Goal: Check status: Check status

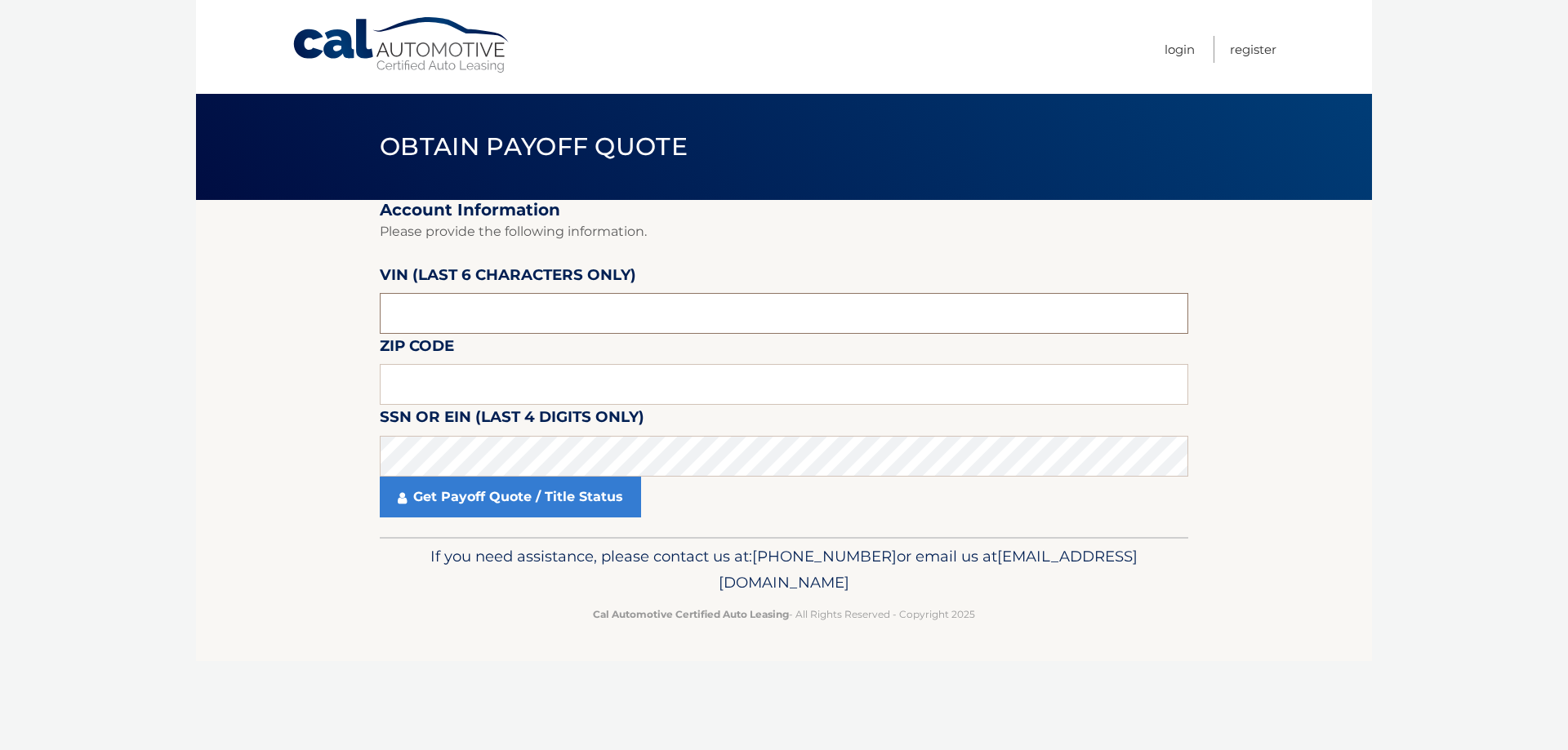
click at [447, 314] on input "text" at bounding box center [784, 313] width 808 height 41
type input "673183"
click at [416, 393] on input "text" at bounding box center [784, 384] width 808 height 41
click at [429, 389] on input "text" at bounding box center [784, 384] width 808 height 41
type input "08046"
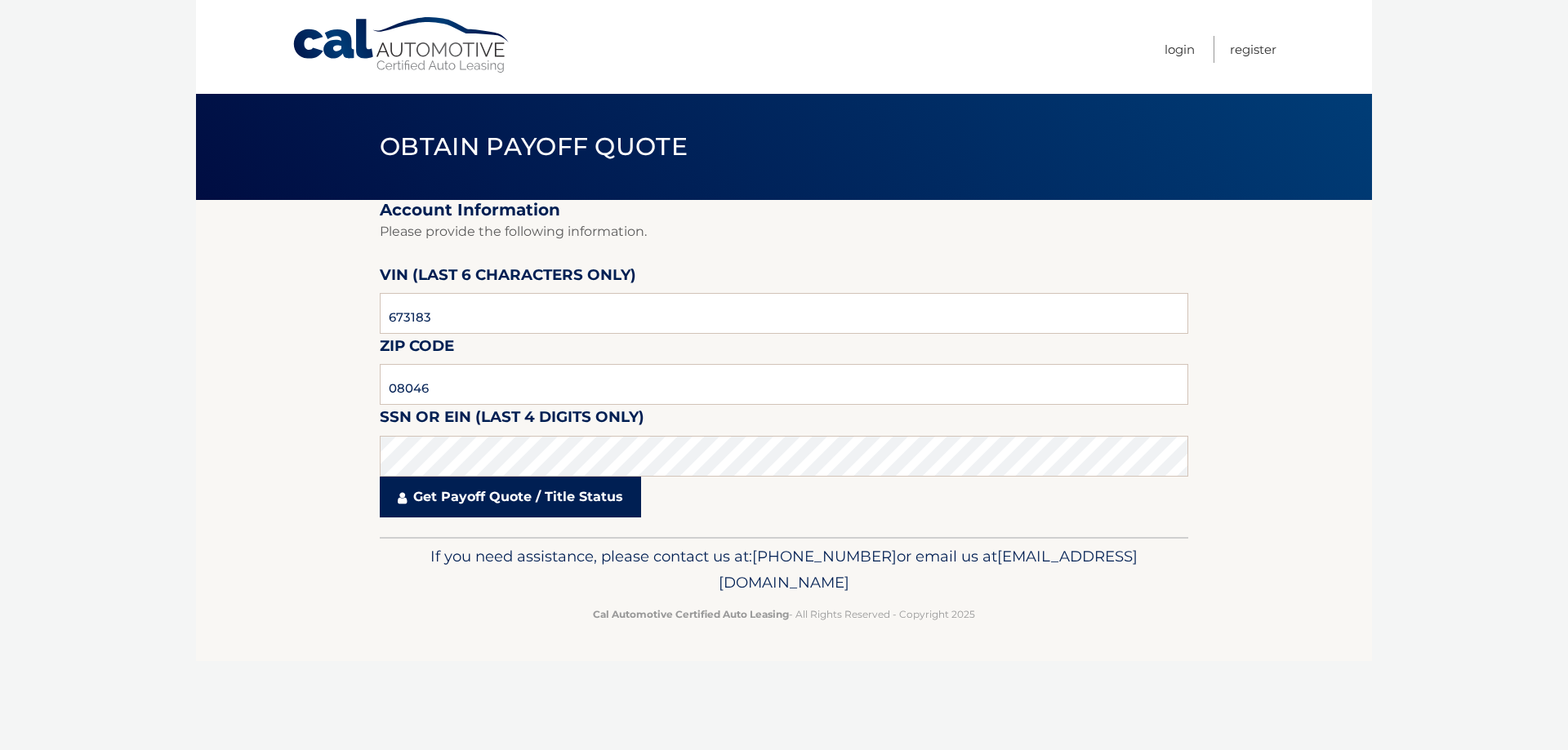
click at [472, 505] on link "Get Payoff Quote / Title Status" at bounding box center [510, 497] width 261 height 41
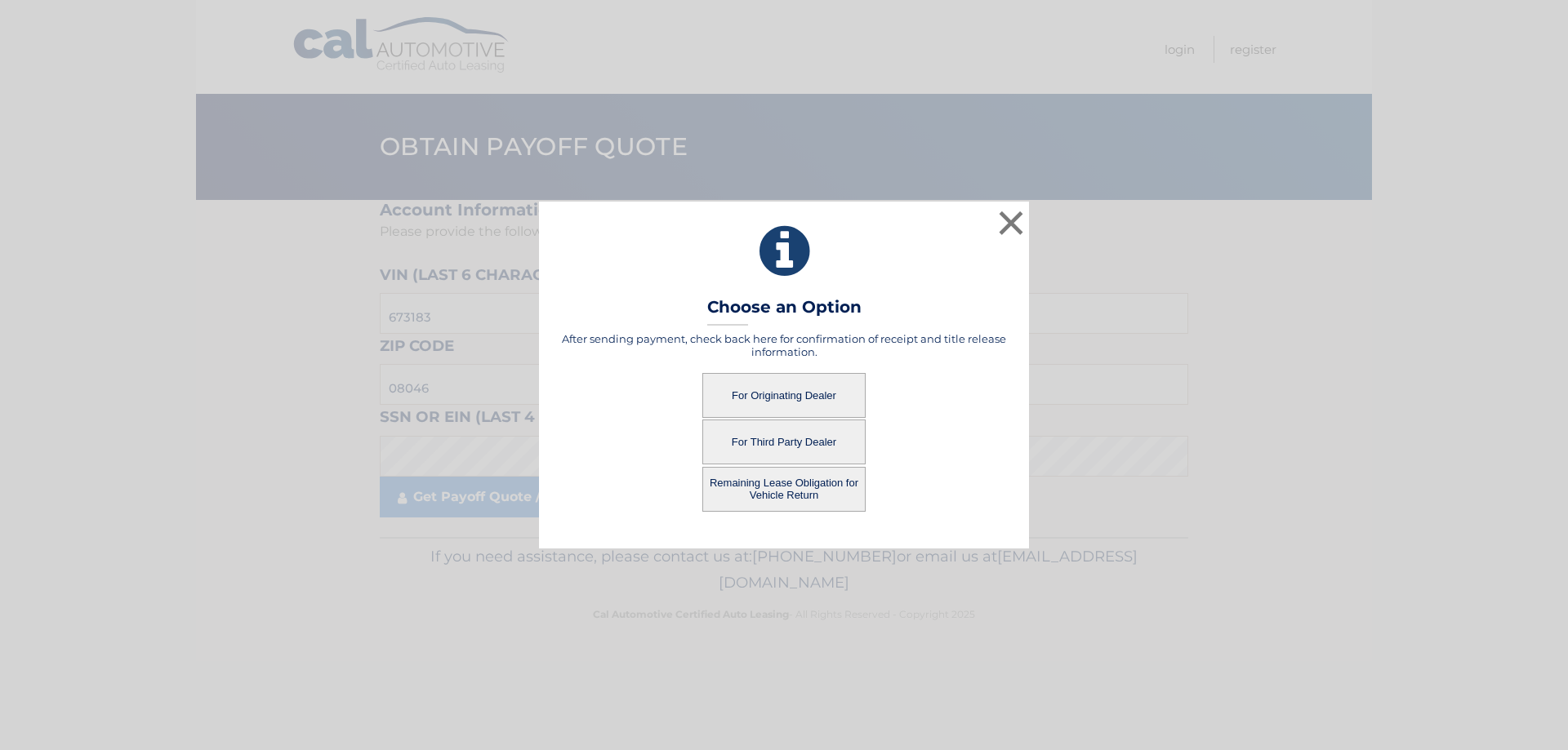
click at [783, 391] on button "For Originating Dealer" at bounding box center [784, 395] width 164 height 45
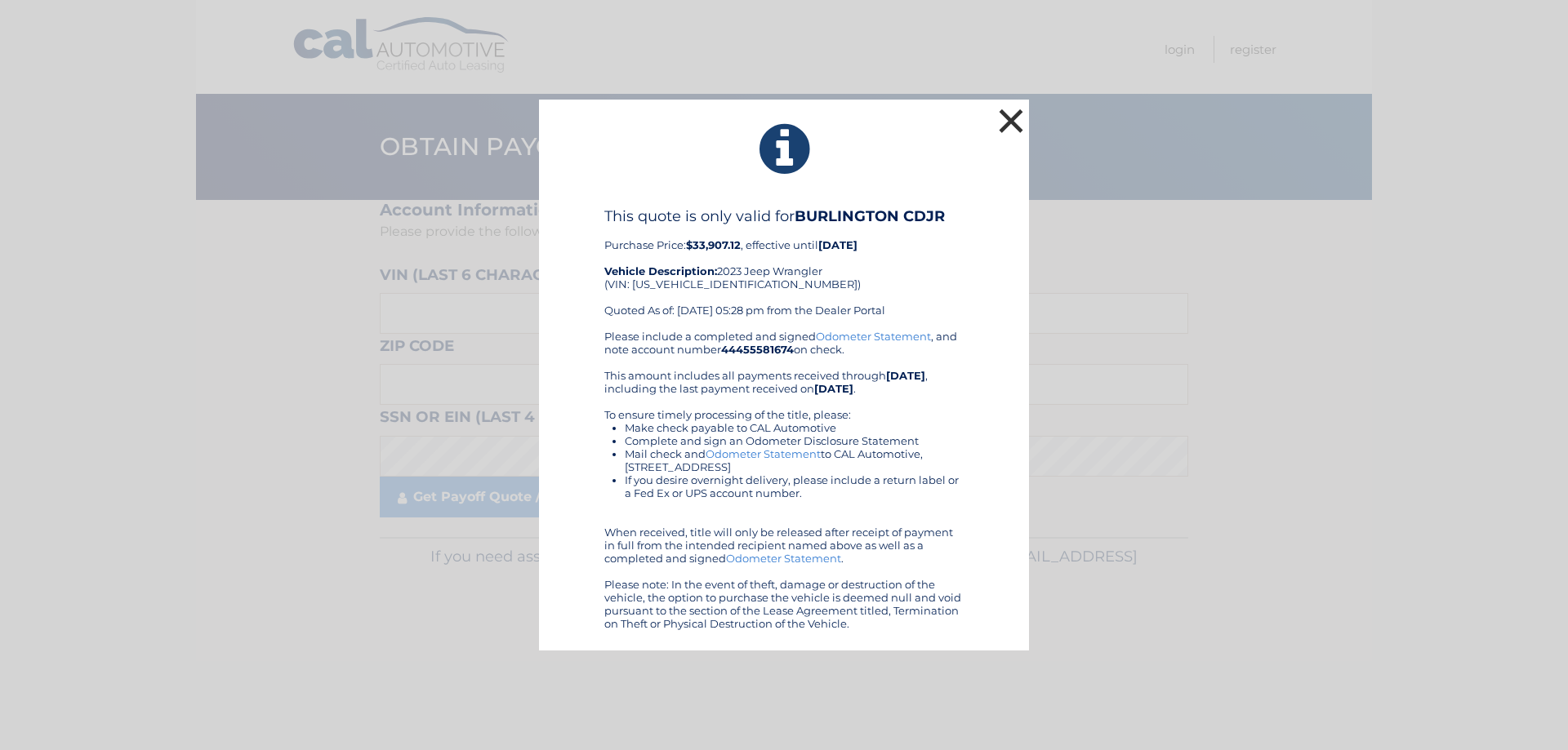
click at [1010, 116] on button "×" at bounding box center [1011, 121] width 33 height 33
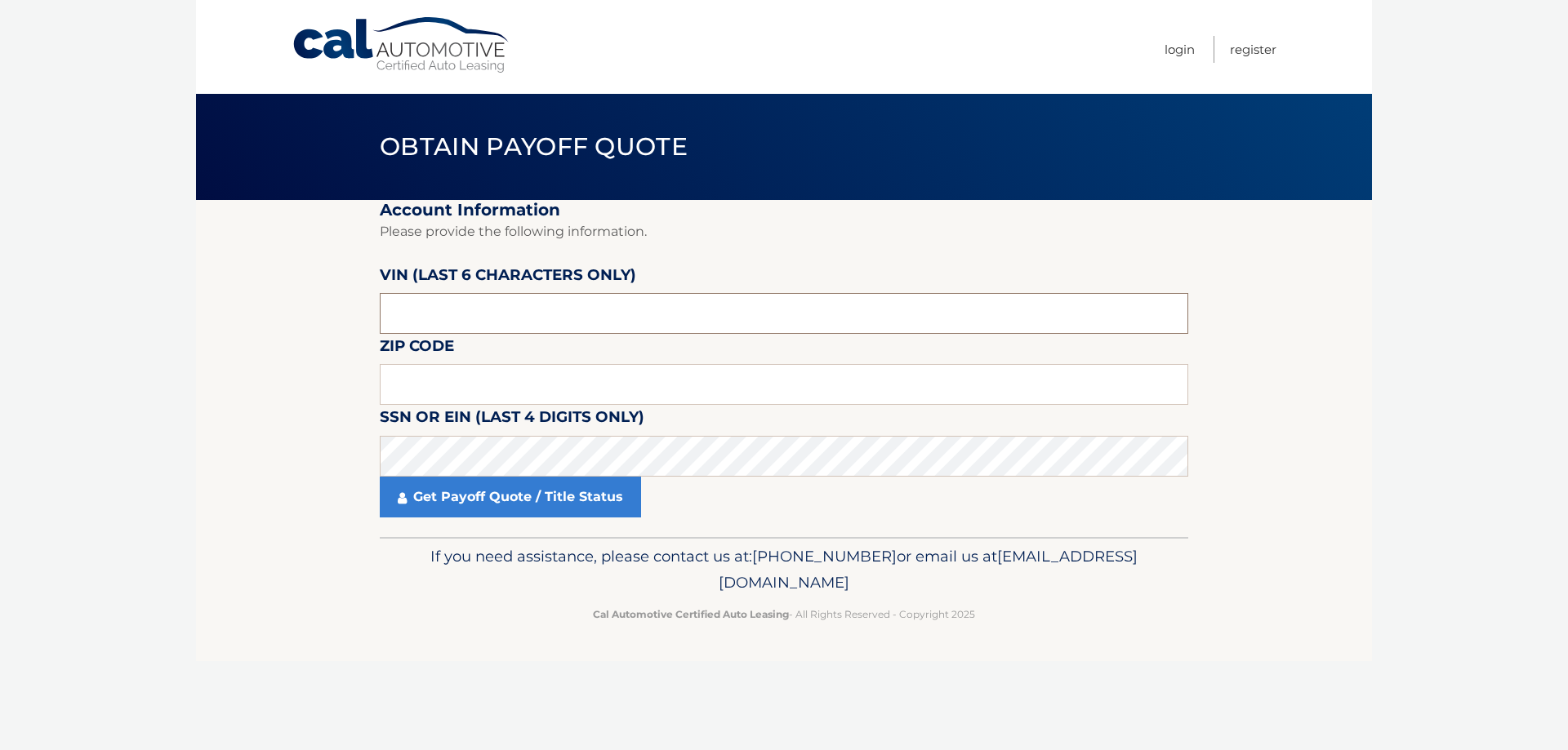
click at [456, 312] on input "text" at bounding box center [784, 313] width 808 height 41
type input "673183"
click at [421, 384] on input "text" at bounding box center [784, 384] width 808 height 41
type input "08046"
click at [456, 498] on link "Get Payoff Quote / Title Status" at bounding box center [510, 497] width 261 height 41
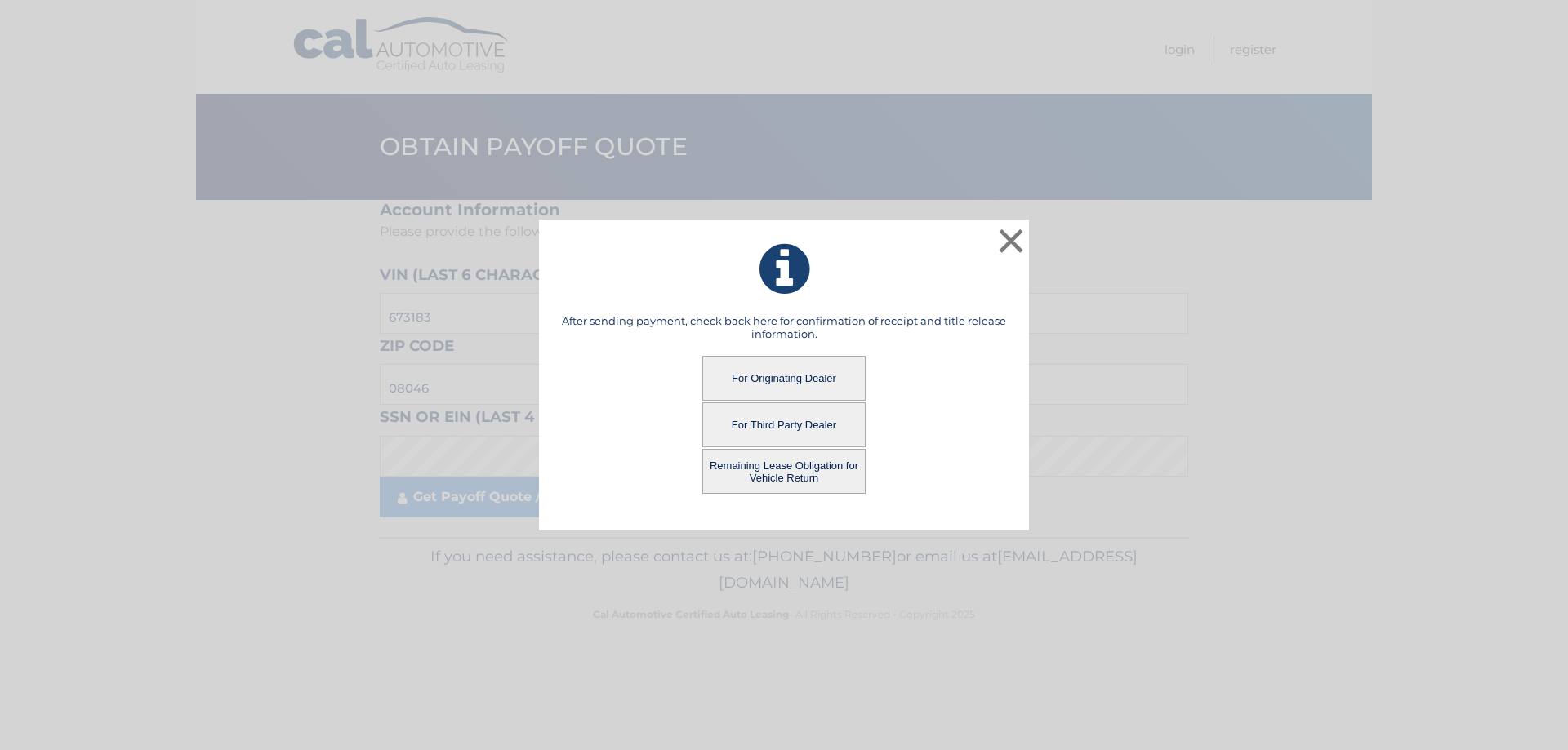
click at [783, 478] on button "Remaining Lease Obligation for Vehicle Return" at bounding box center [784, 471] width 164 height 45
click at [789, 465] on button "Remaining Lease Obligation for Vehicle Return" at bounding box center [784, 471] width 164 height 45
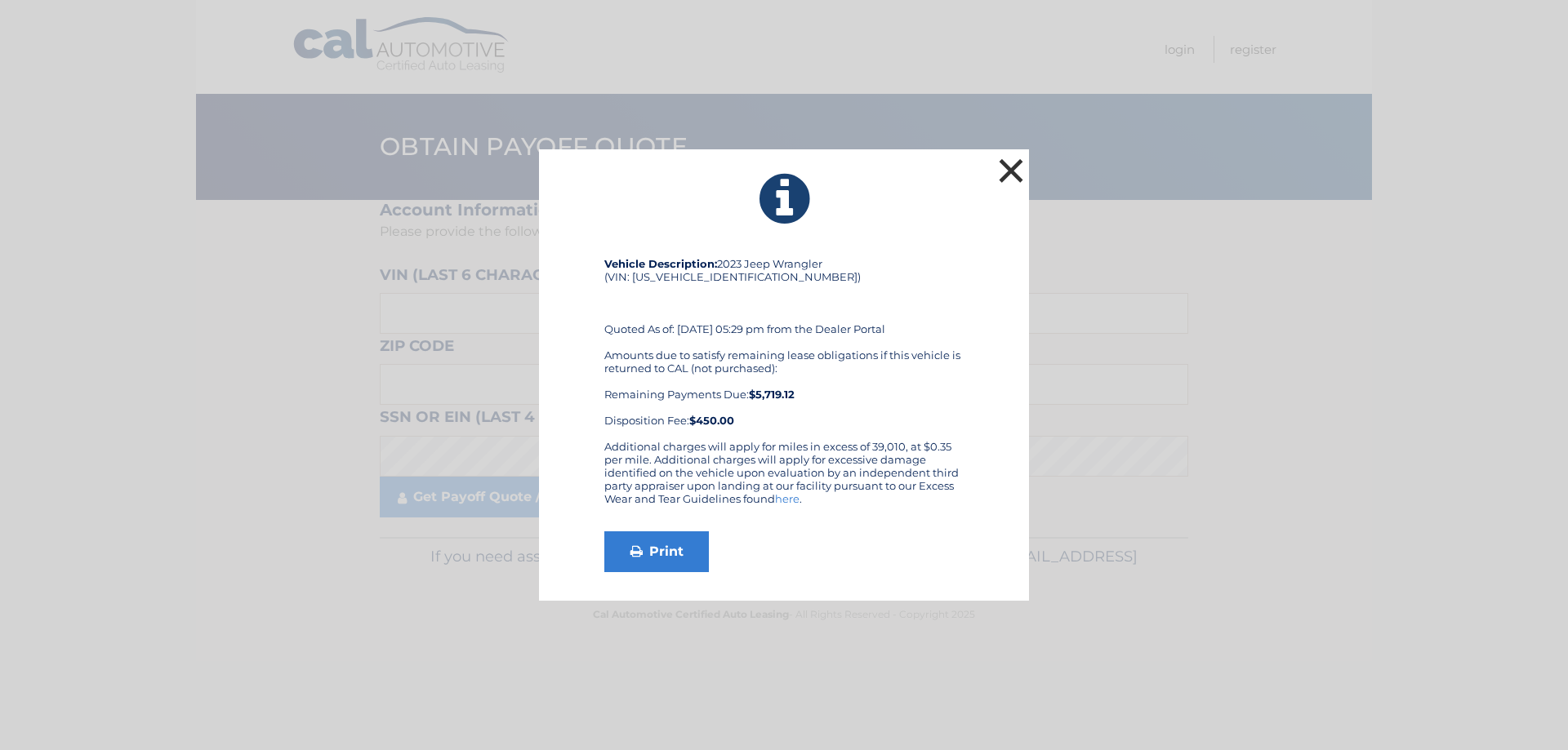
click at [1009, 161] on button "×" at bounding box center [1011, 171] width 33 height 33
